Goal: Task Accomplishment & Management: Use online tool/utility

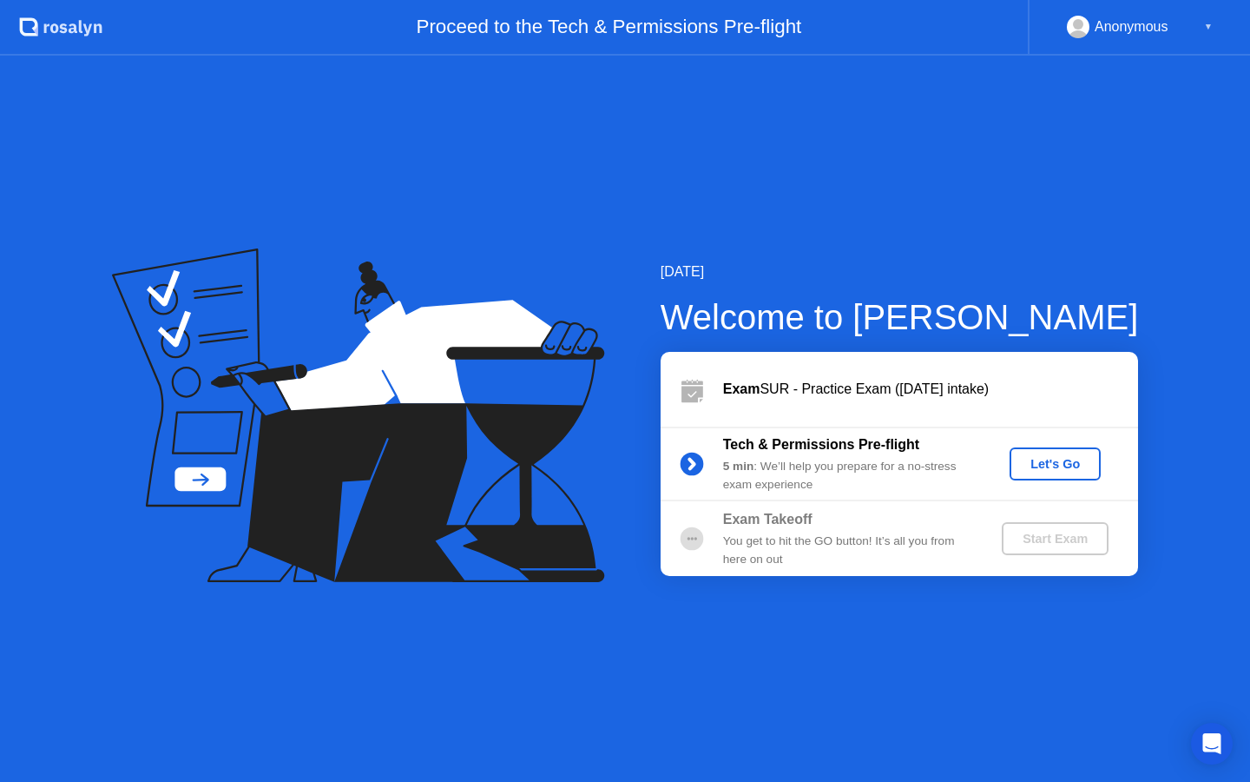
click at [1072, 469] on div "Let's Go" at bounding box center [1055, 464] width 77 height 14
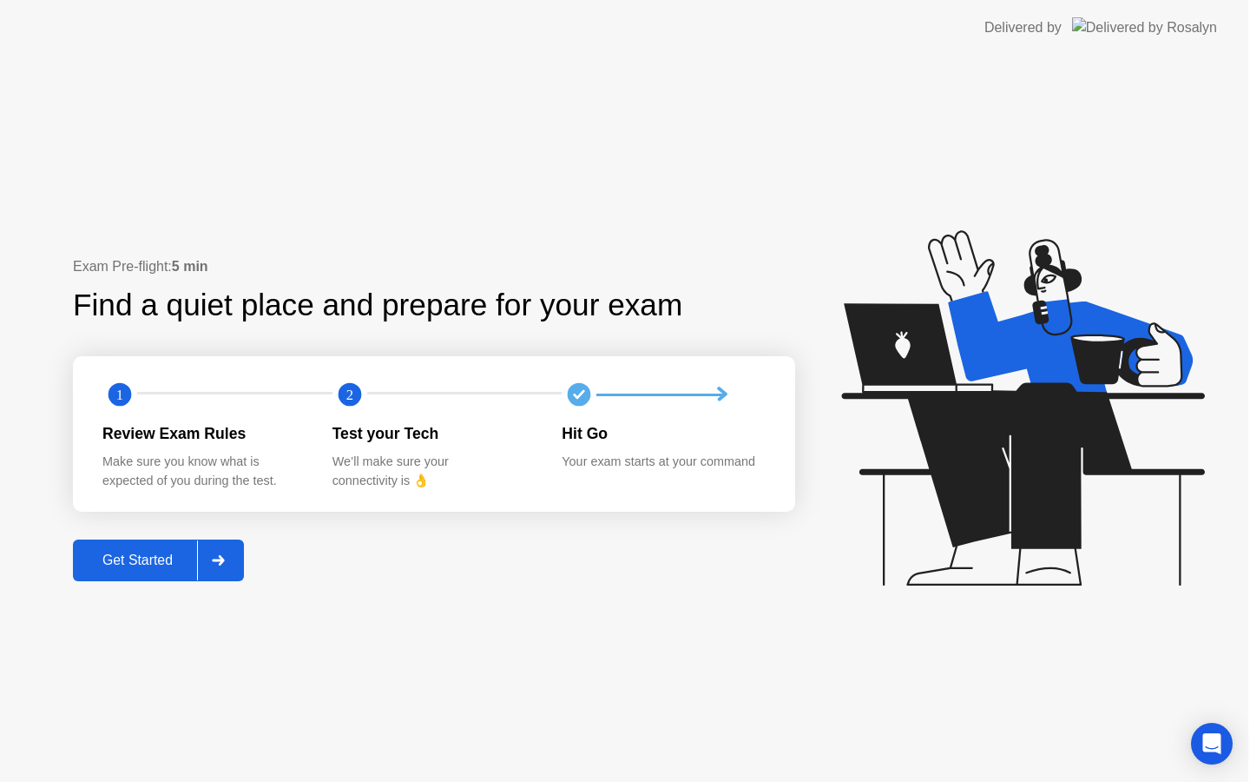
click at [1064, 464] on icon at bounding box center [1022, 407] width 363 height 355
click at [122, 568] on div "Get Started" at bounding box center [138, 560] width 119 height 16
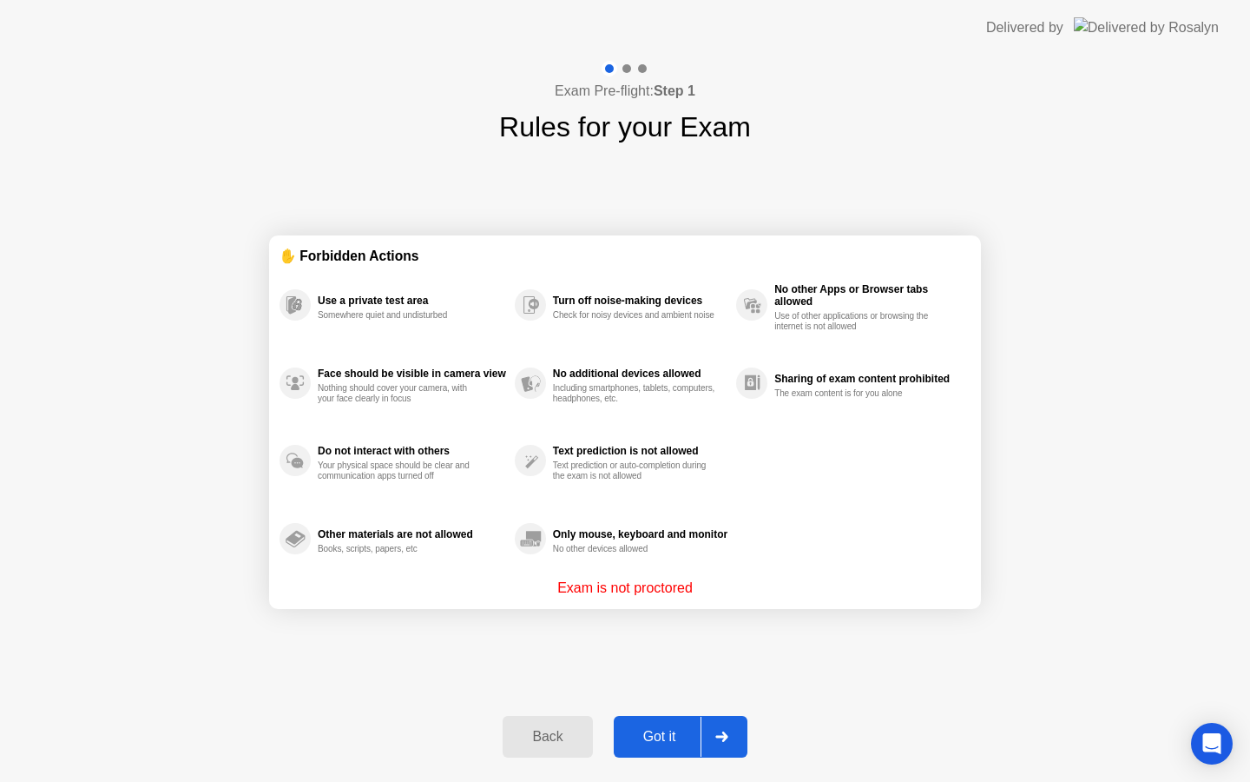
click at [659, 739] on div "Got it" at bounding box center [660, 737] width 82 height 16
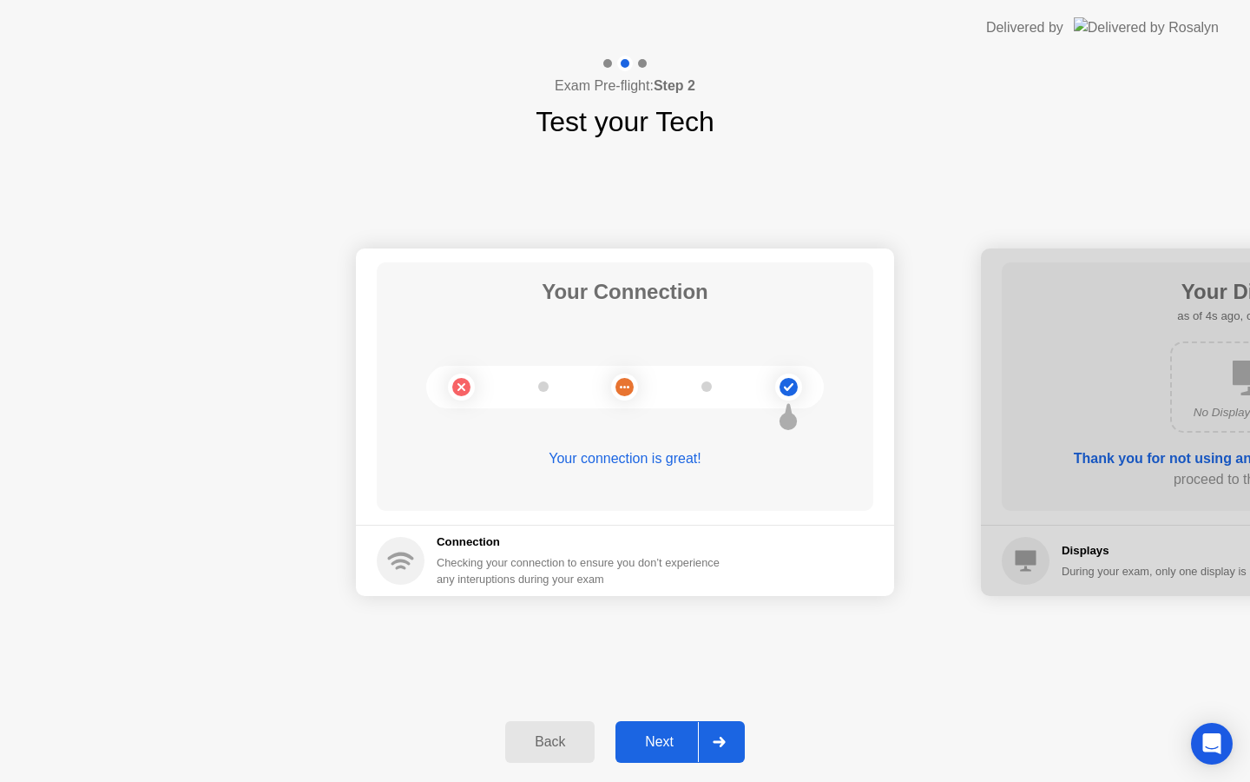
click at [650, 729] on button "Next" at bounding box center [680, 742] width 129 height 42
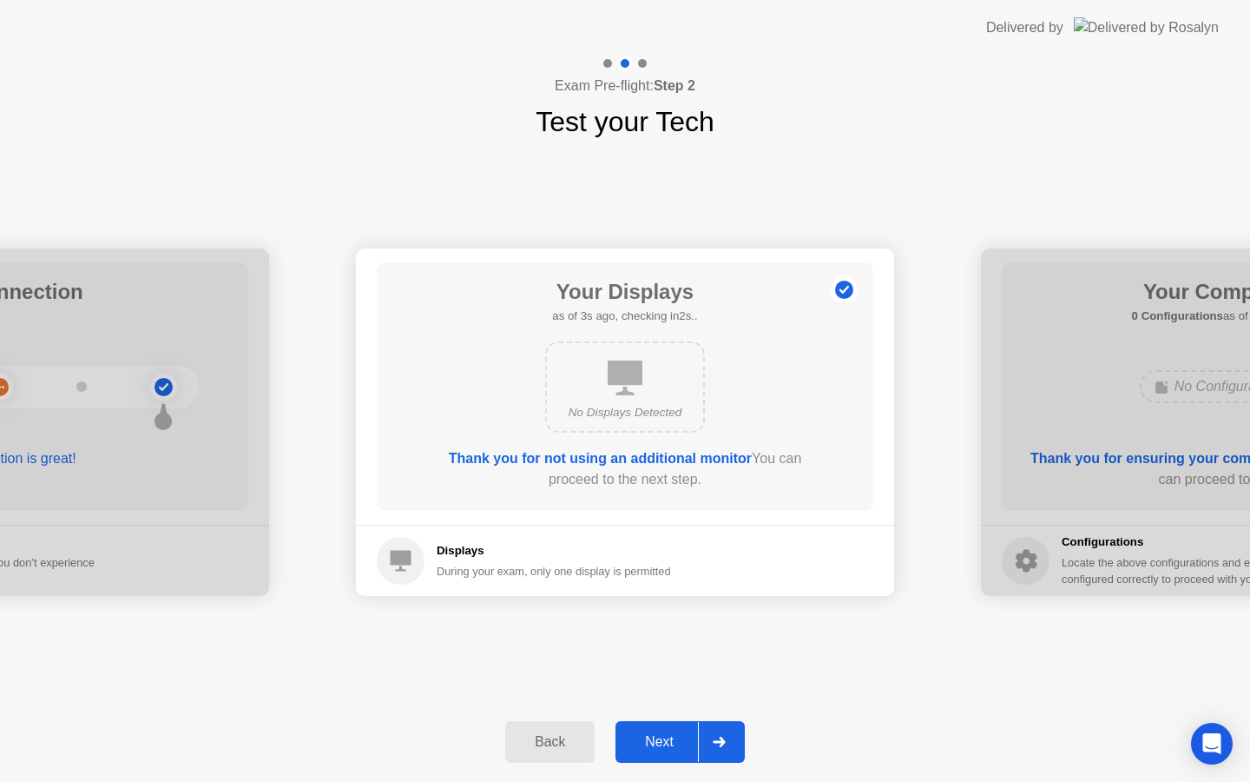
click at [656, 741] on div "Next" at bounding box center [659, 742] width 77 height 16
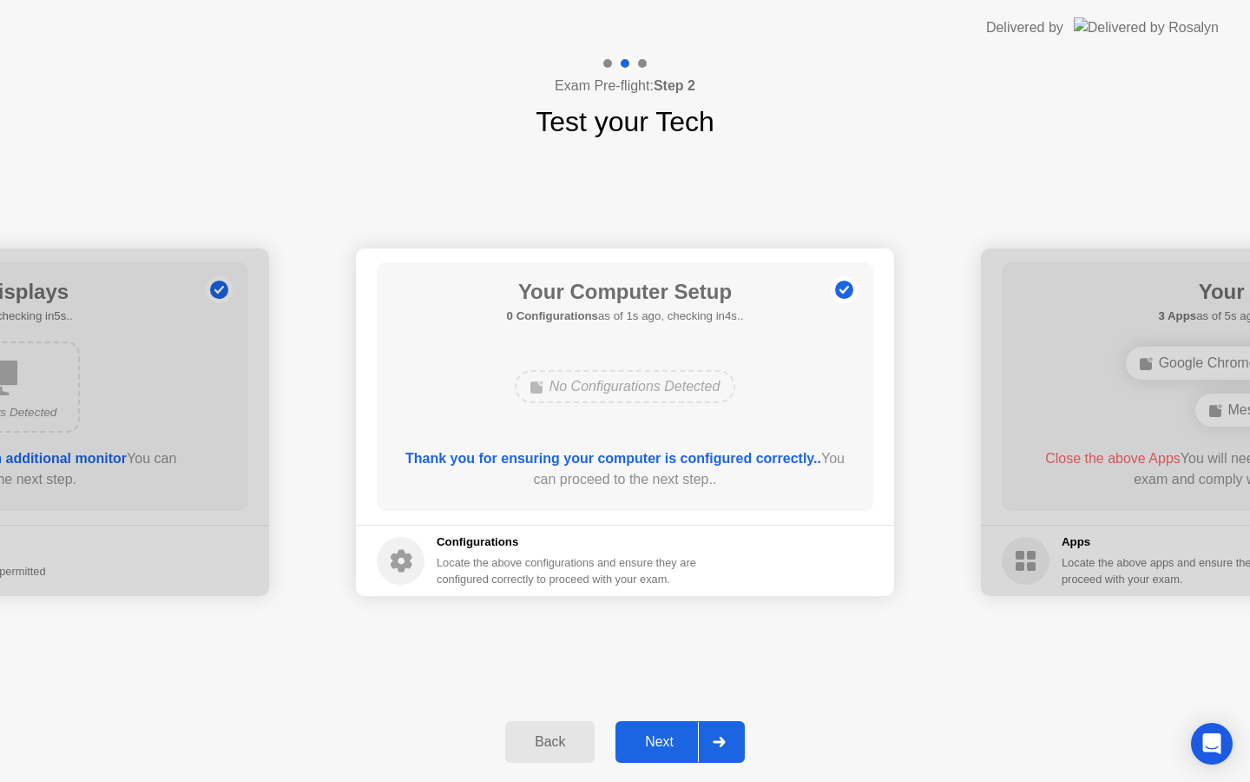
click at [656, 740] on div "Next" at bounding box center [659, 742] width 77 height 16
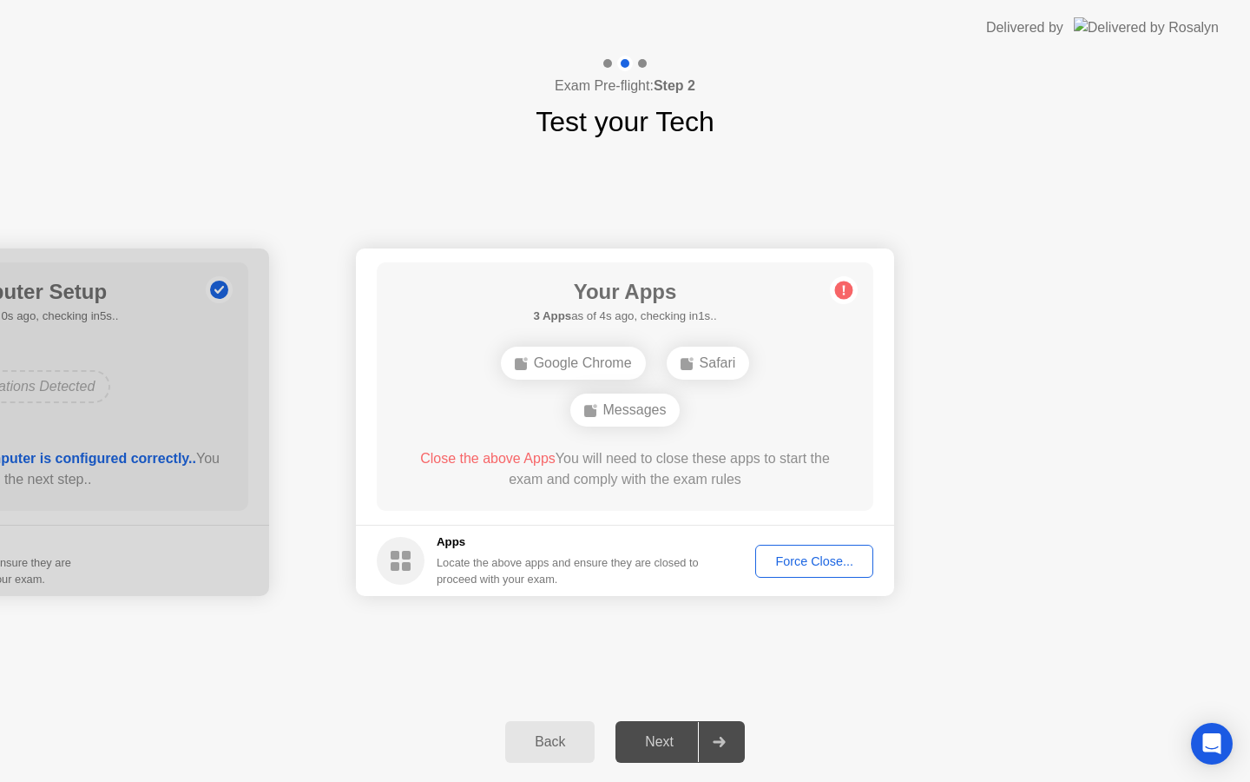
click at [542, 735] on div "Back" at bounding box center [550, 742] width 79 height 16
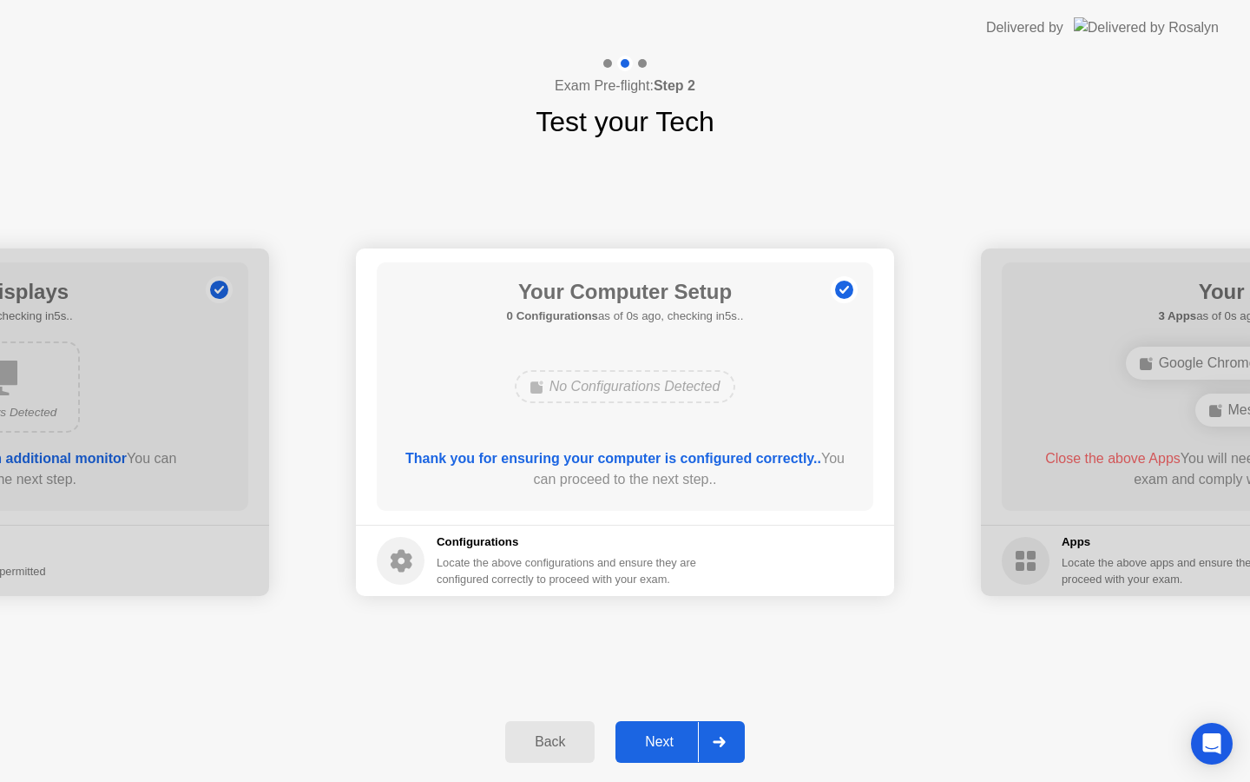
click at [632, 736] on div "Next" at bounding box center [659, 742] width 77 height 16
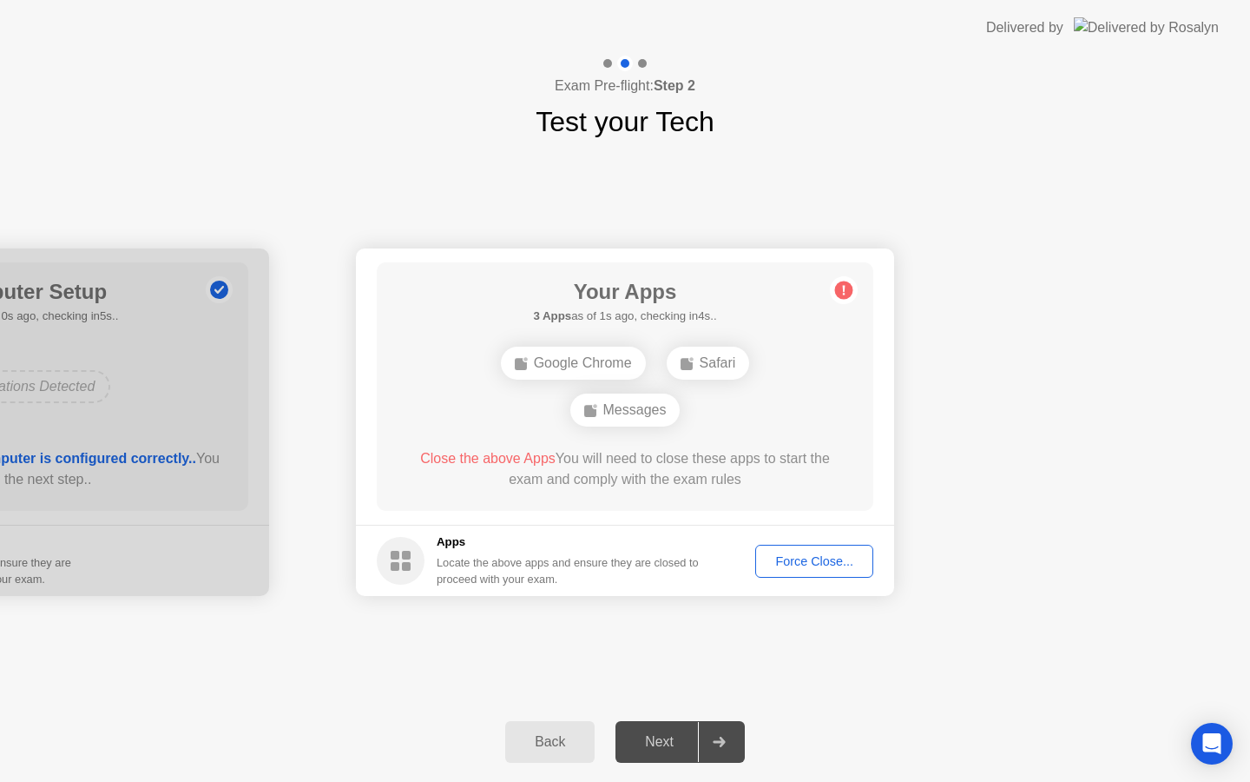
click at [505, 463] on span "Close the above Apps" at bounding box center [487, 458] width 135 height 15
click at [535, 463] on span "Close the above Apps" at bounding box center [487, 458] width 135 height 15
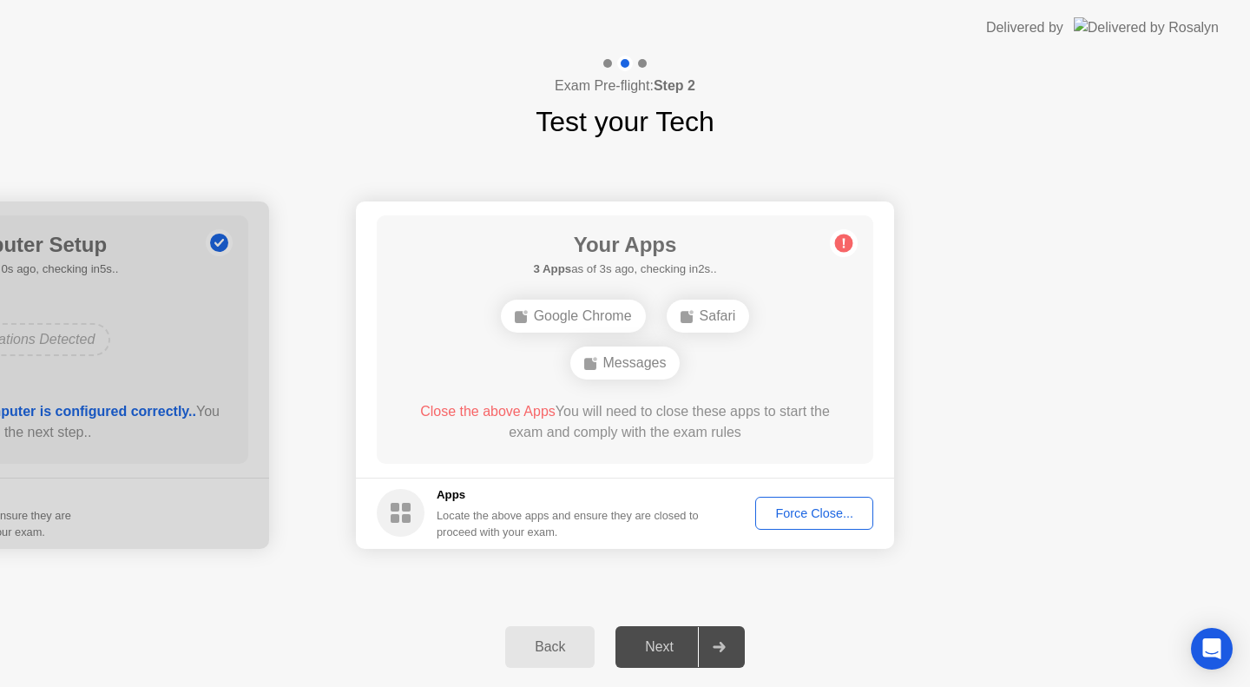
click at [549, 648] on div "Back" at bounding box center [550, 647] width 79 height 16
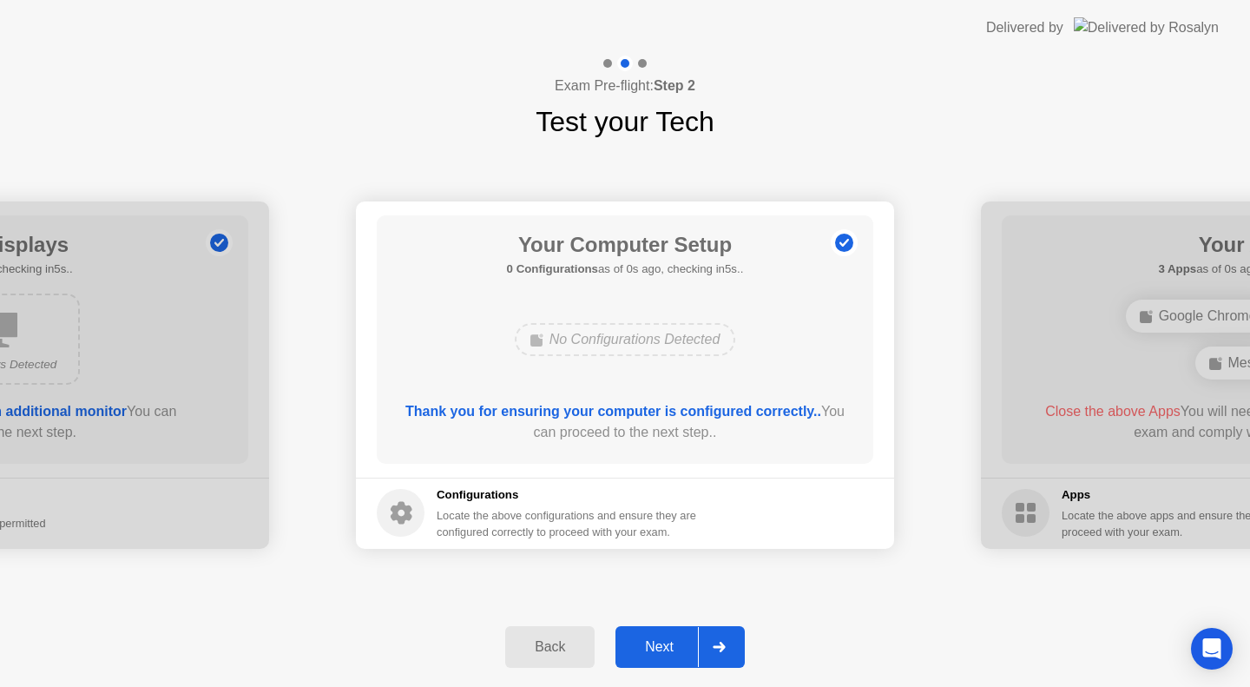
click at [680, 644] on div "Next" at bounding box center [659, 647] width 77 height 16
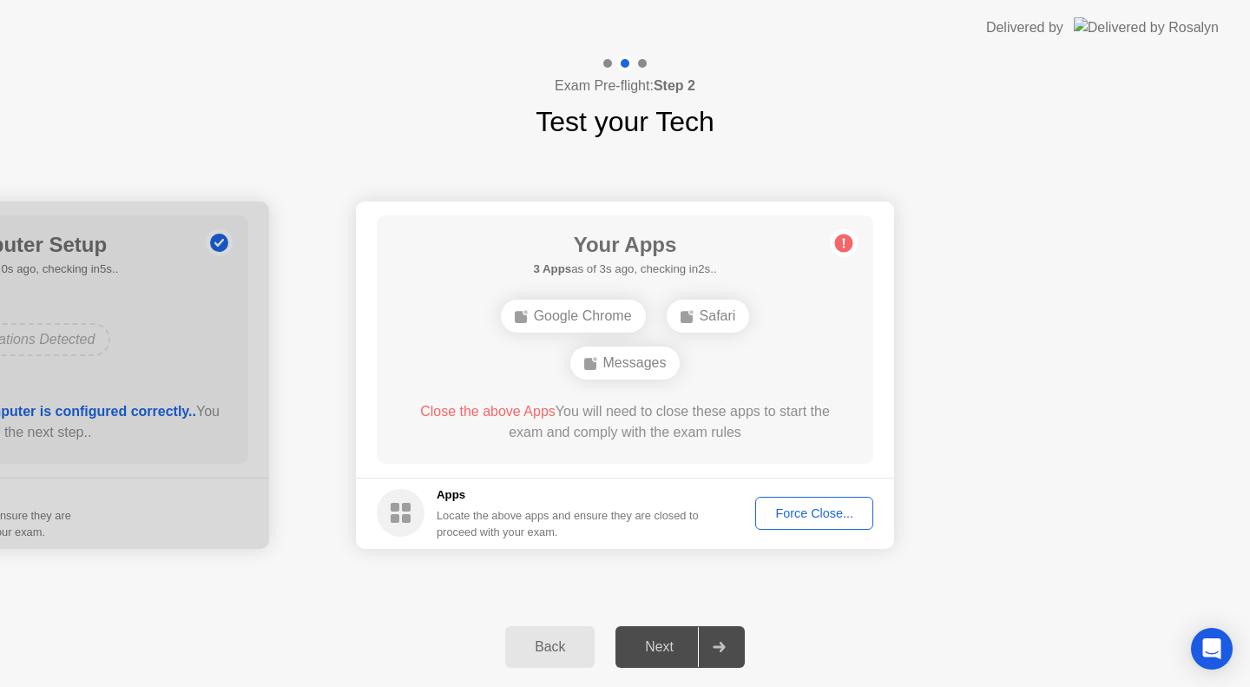
click at [802, 503] on button "Force Close..." at bounding box center [814, 513] width 118 height 33
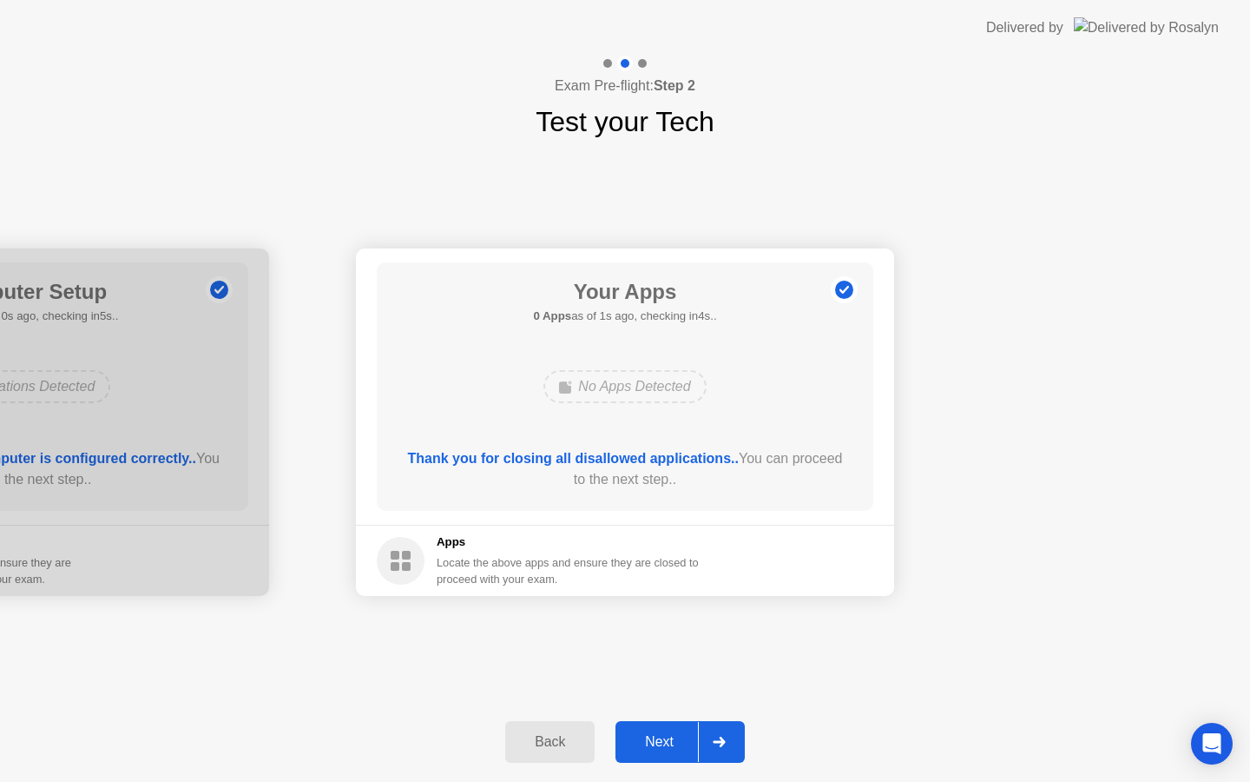
click at [654, 743] on div "Next" at bounding box center [659, 742] width 77 height 16
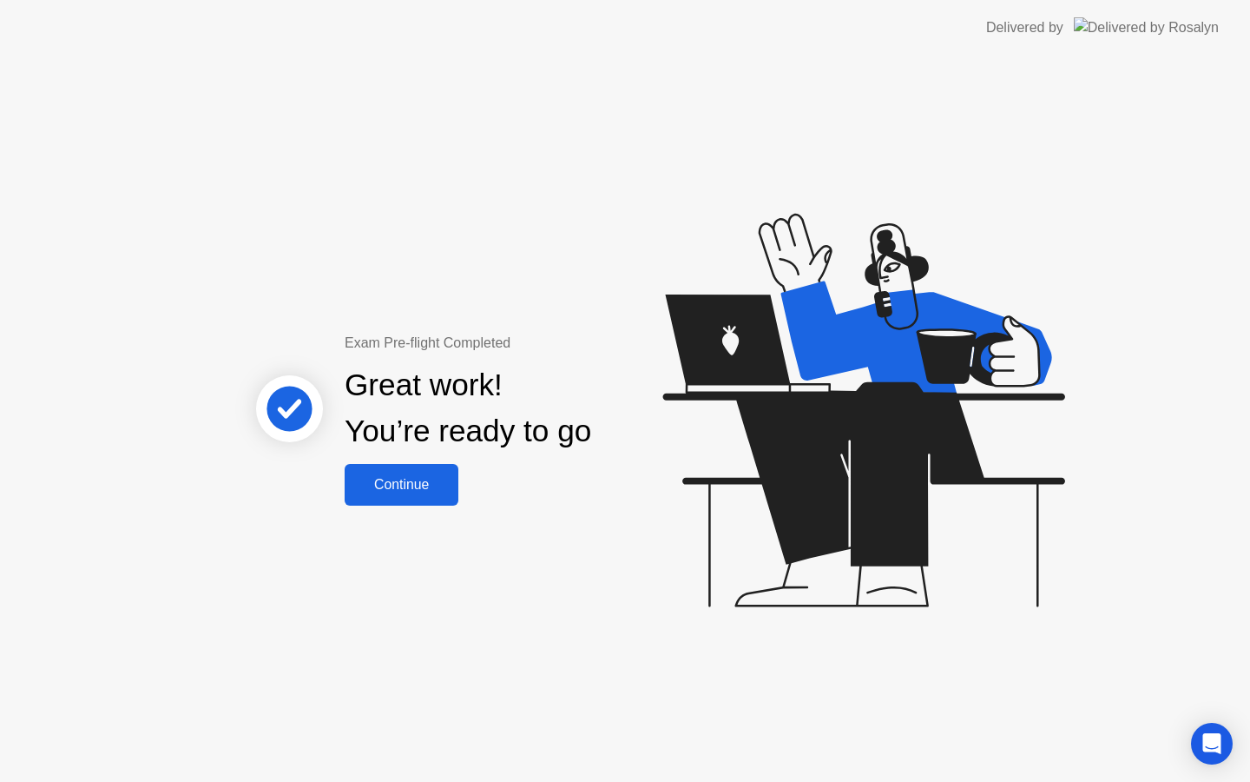
click at [415, 471] on button "Continue" at bounding box center [402, 485] width 114 height 42
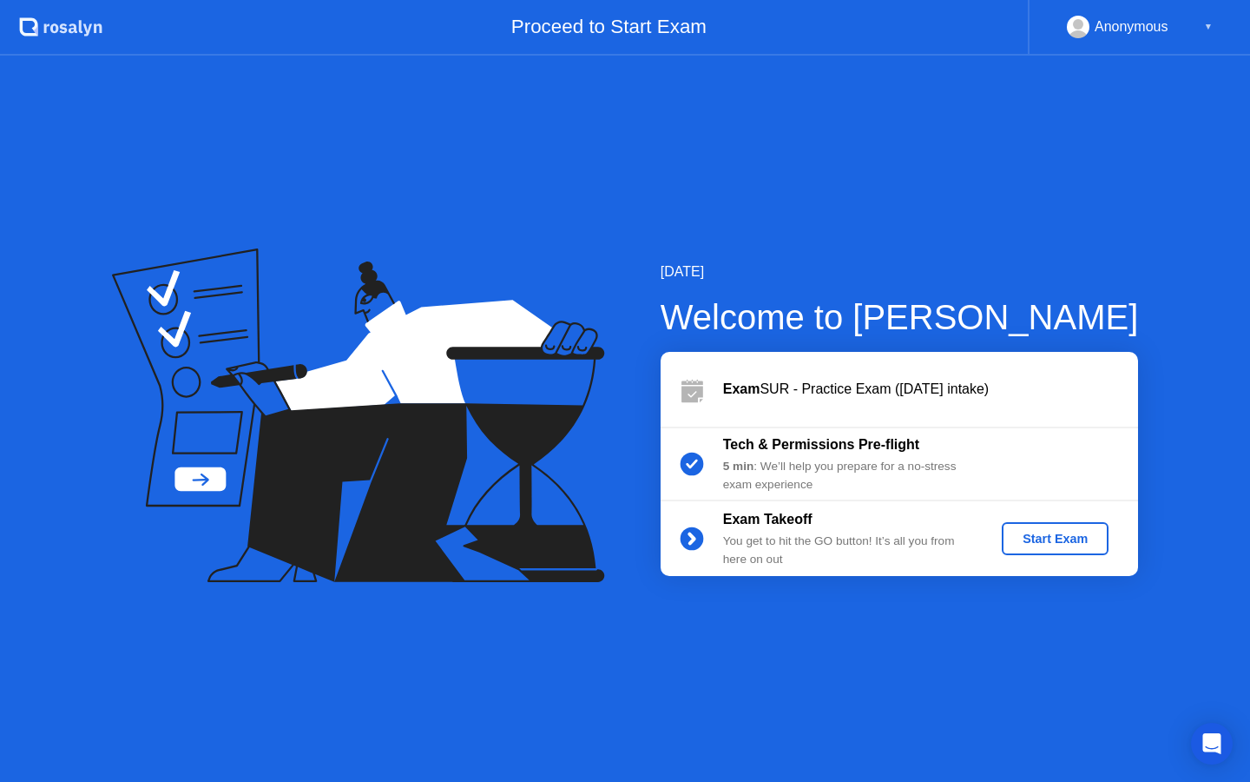
click at [1063, 545] on div "Start Exam" at bounding box center [1055, 538] width 93 height 14
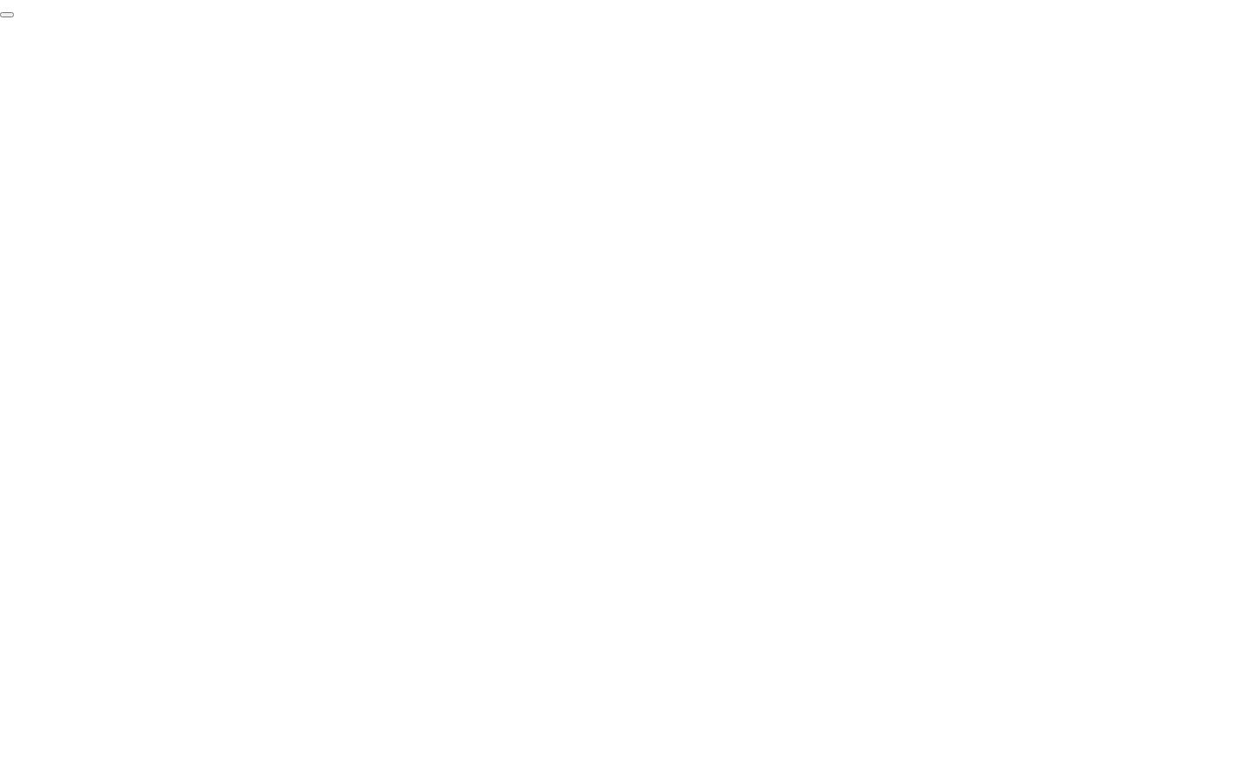
click div "End Proctoring Session"
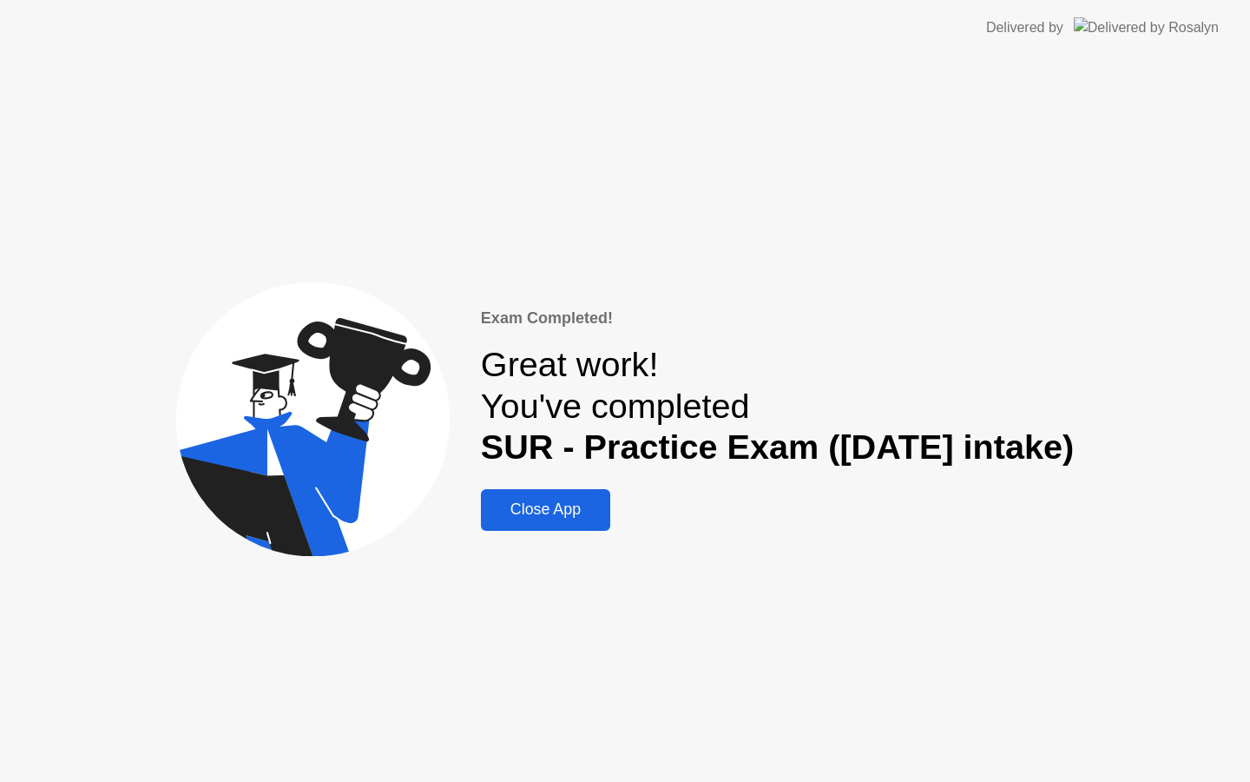
click at [557, 514] on div "Close App" at bounding box center [545, 509] width 119 height 18
